Goal: Transaction & Acquisition: Purchase product/service

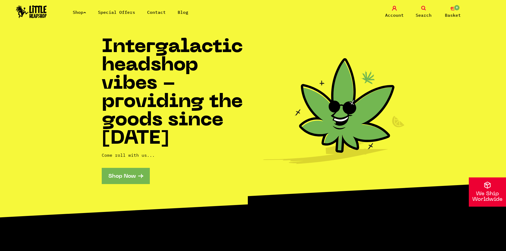
click at [124, 178] on link "Shop Now" at bounding box center [126, 176] width 48 height 16
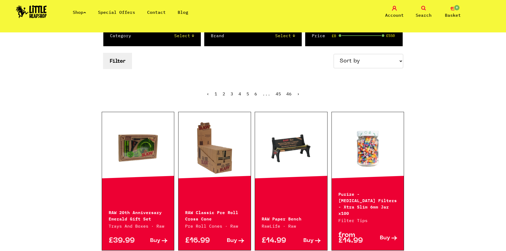
scroll to position [106, 0]
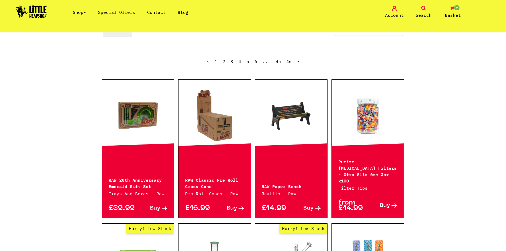
click at [212, 123] on link at bounding box center [215, 115] width 72 height 53
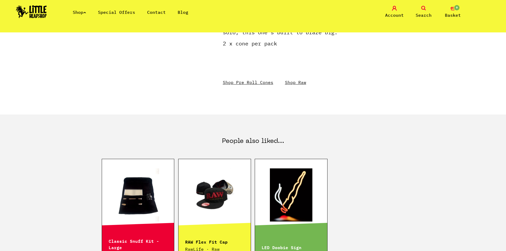
scroll to position [319, 0]
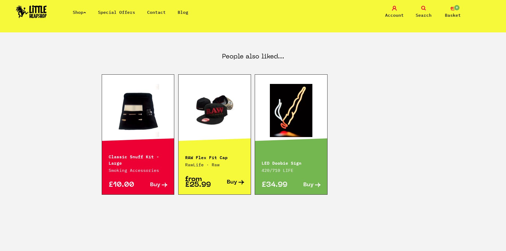
click at [229, 117] on link at bounding box center [215, 110] width 72 height 53
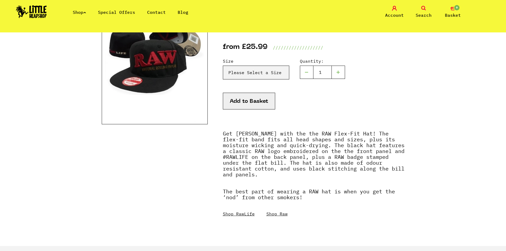
scroll to position [53, 0]
